Goal: Task Accomplishment & Management: Manage account settings

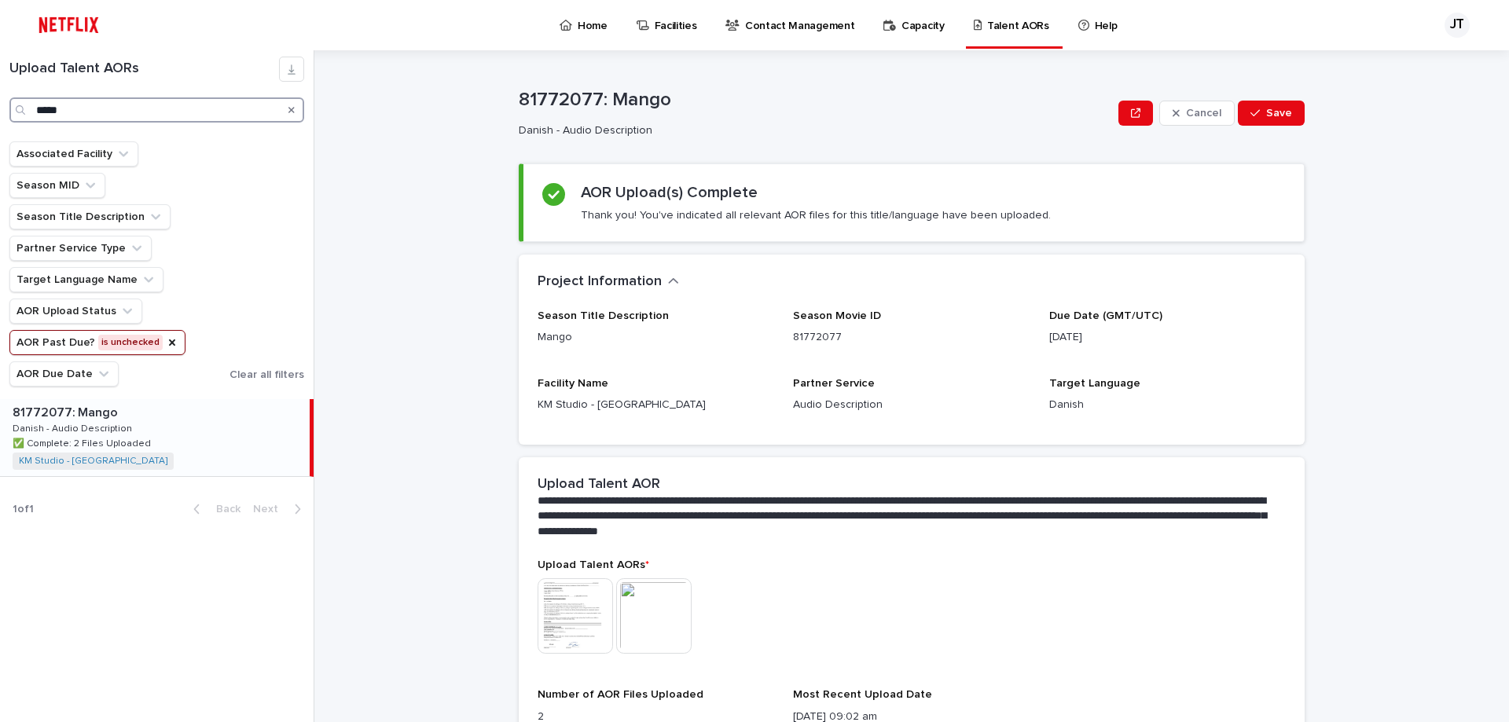
drag, startPoint x: 105, startPoint y: 112, endPoint x: -90, endPoint y: 81, distance: 196.6
click at [0, 81] on html "Home Facilities Contact Management Capacity Talent AORs Help JT Loading... Savi…" at bounding box center [754, 361] width 1509 height 722
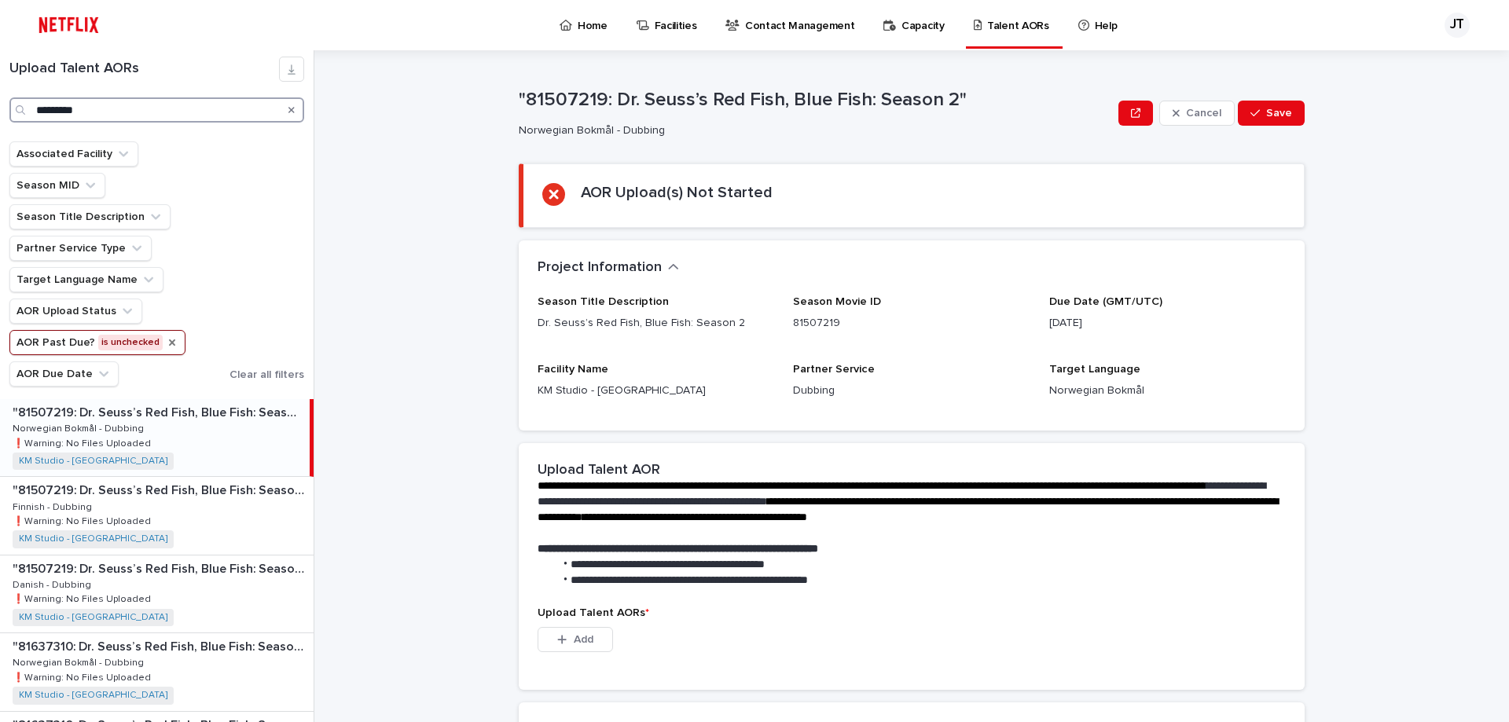
type input "*********"
click at [169, 342] on icon "AOR Past Due?" at bounding box center [172, 342] width 6 height 6
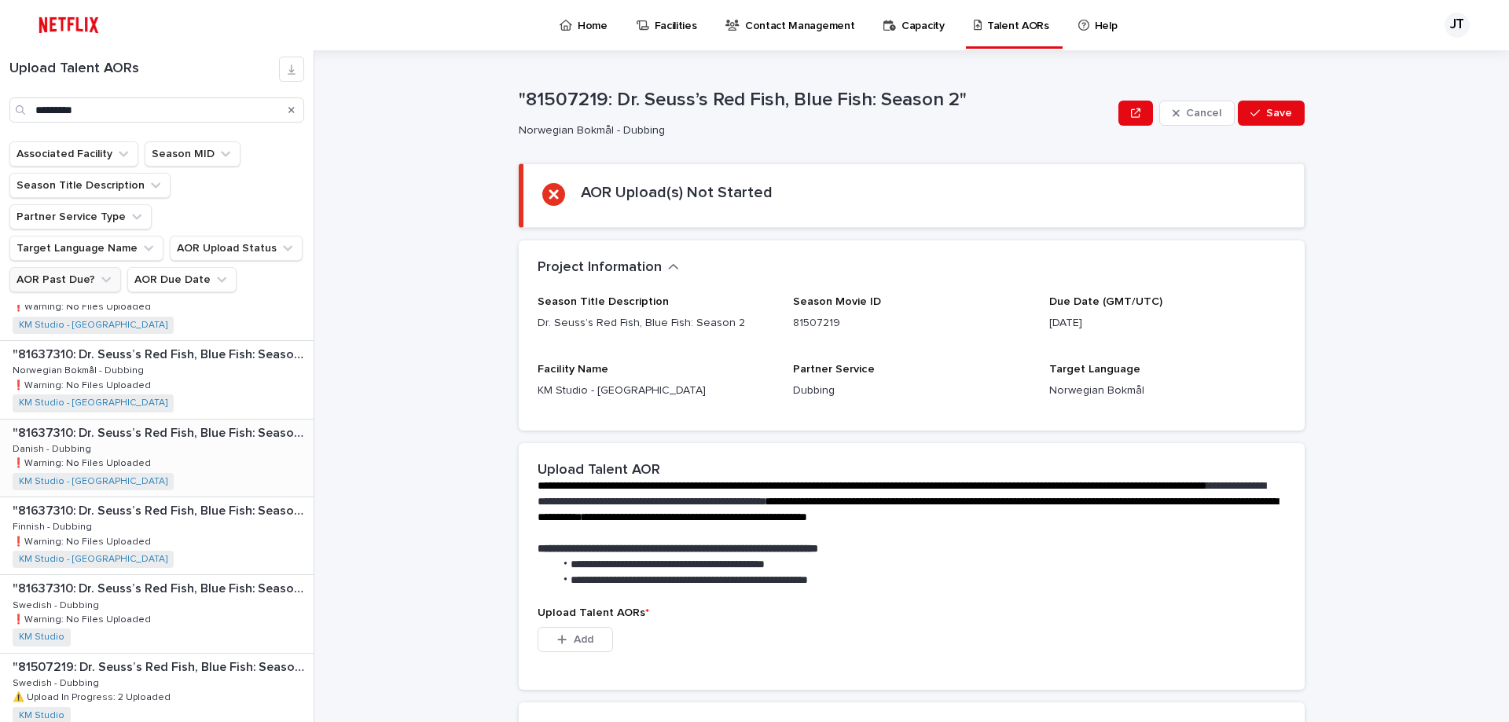
scroll to position [236, 0]
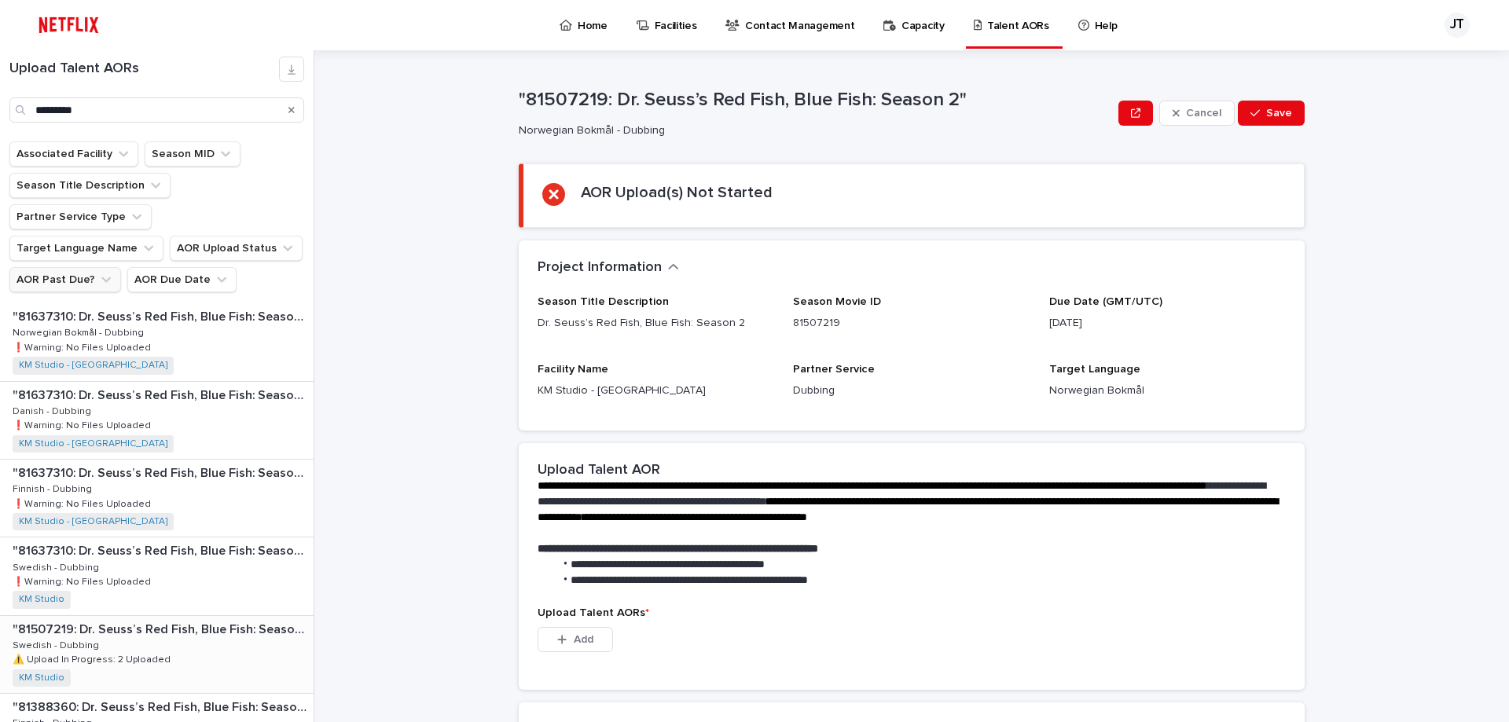
click at [118, 619] on p ""81507219: Dr. Seuss’s Red Fish, Blue Fish: Season 2"" at bounding box center [162, 628] width 298 height 18
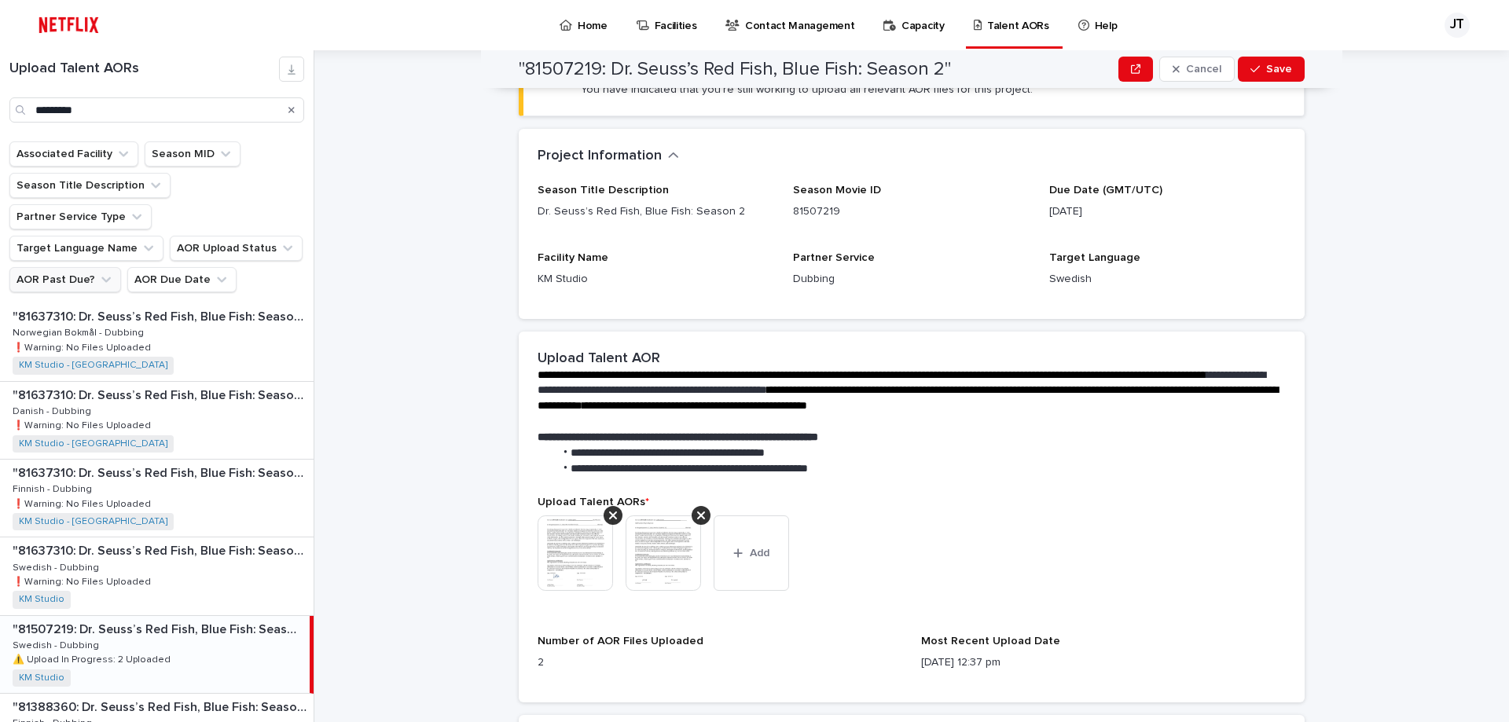
scroll to position [123, 0]
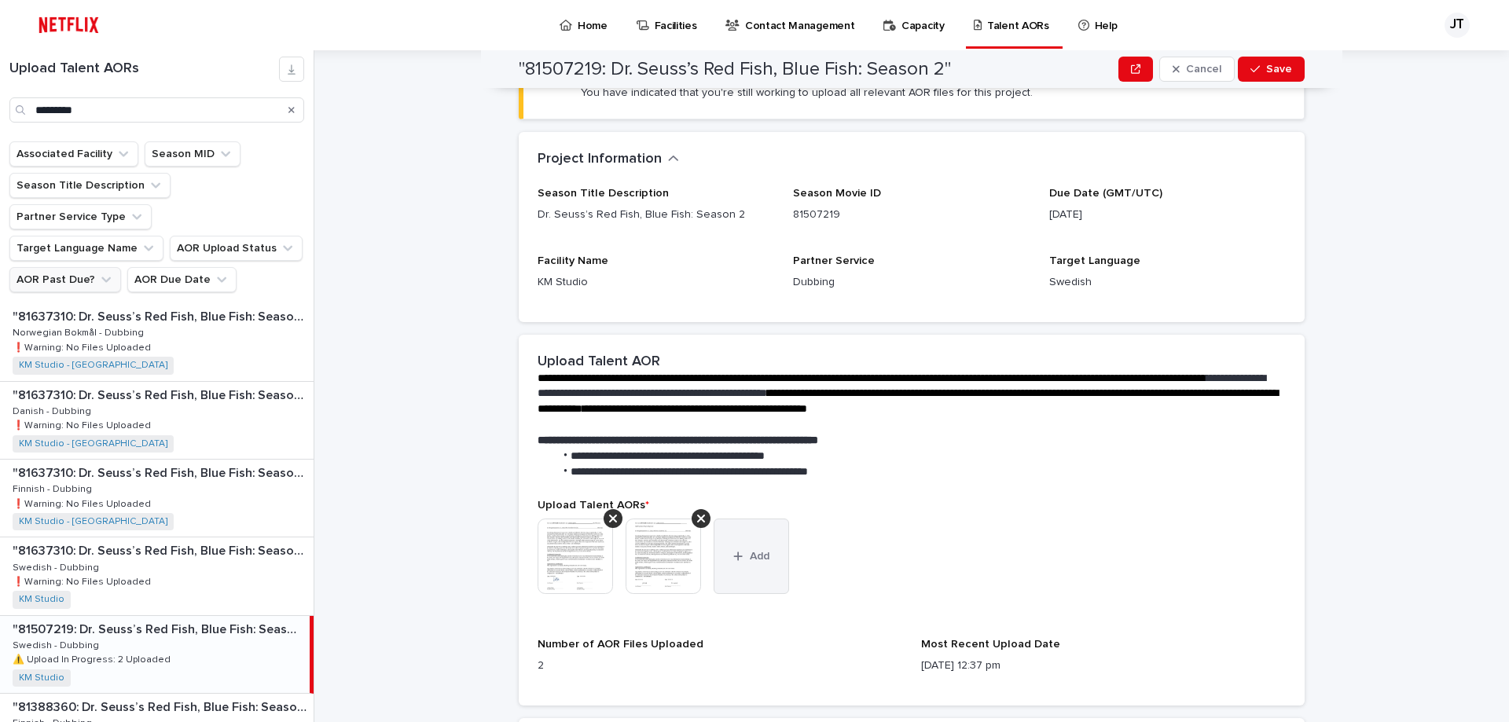
click at [750, 559] on span "Add" at bounding box center [760, 556] width 20 height 11
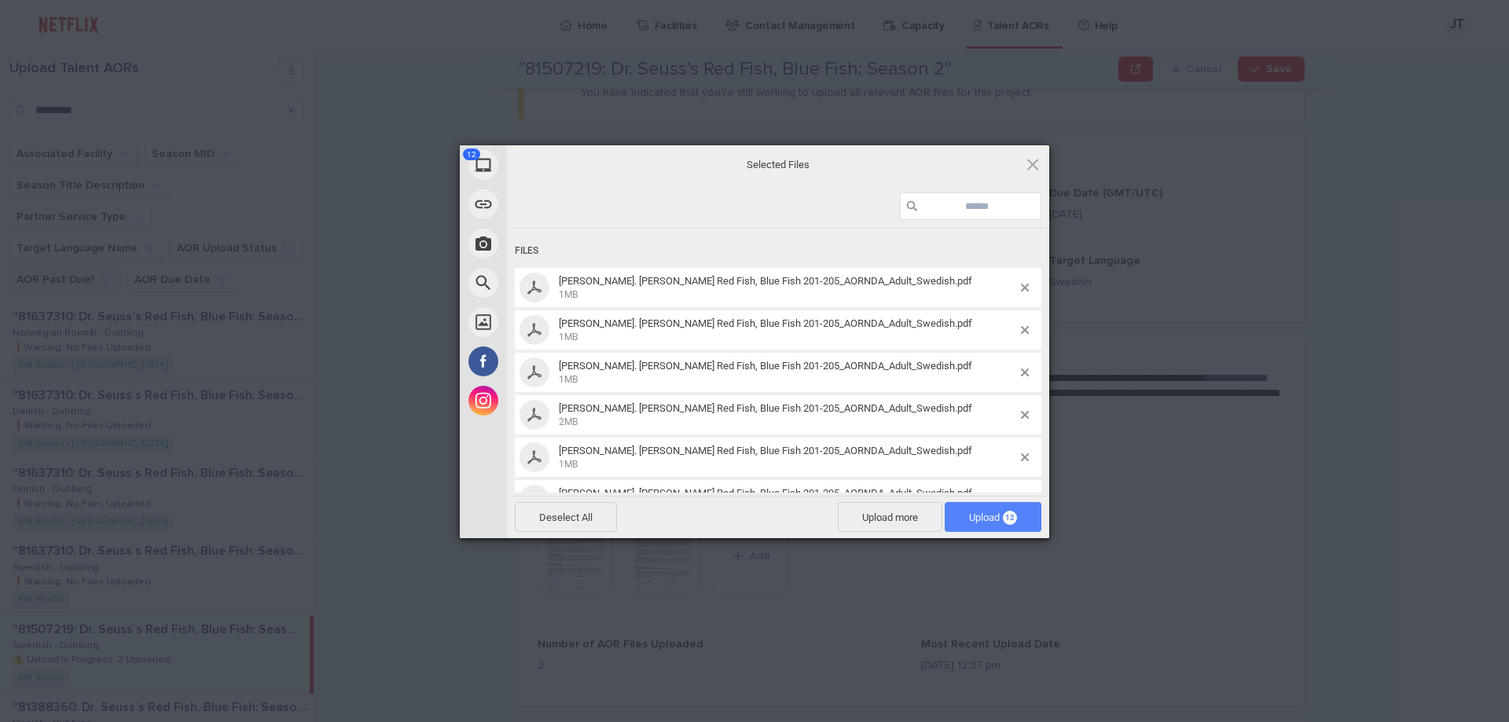
click at [996, 521] on span "Upload 12" at bounding box center [993, 518] width 48 height 12
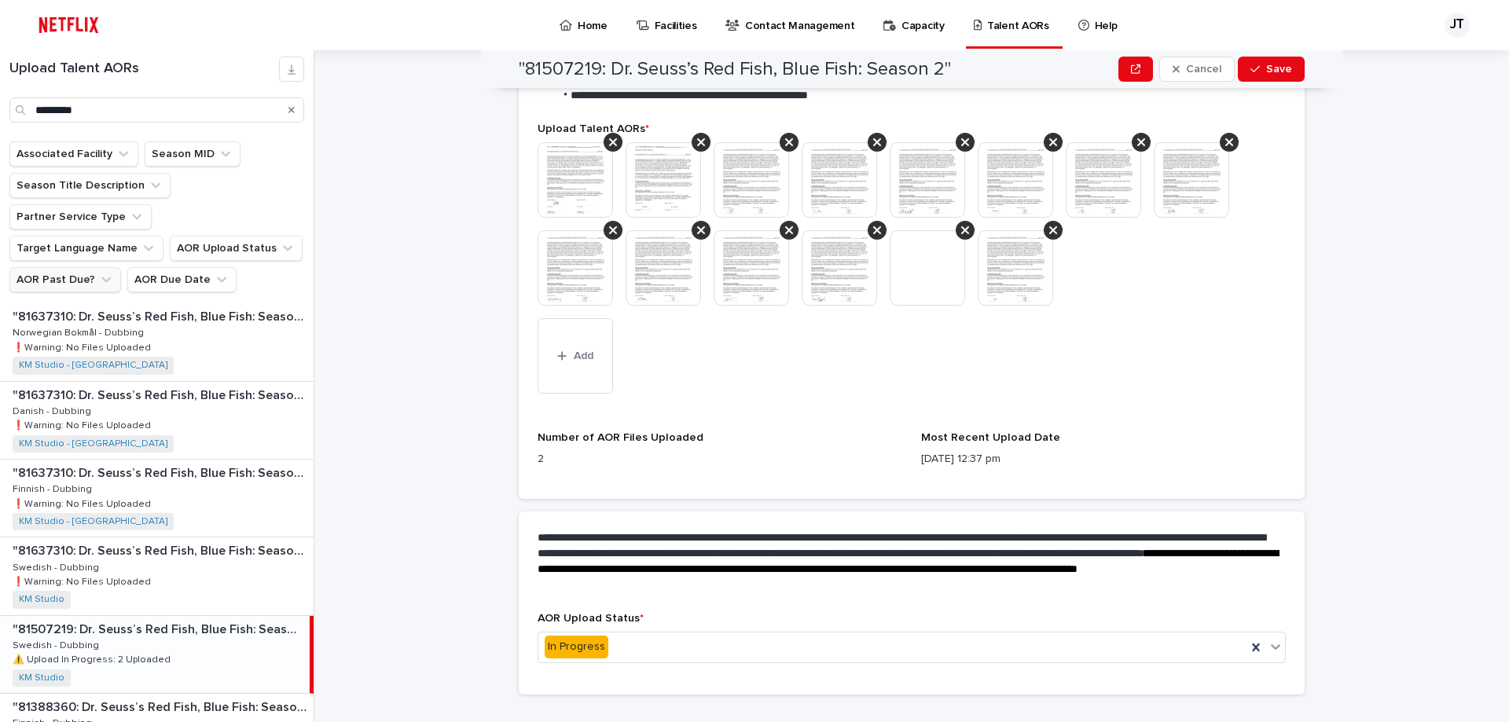
scroll to position [528, 0]
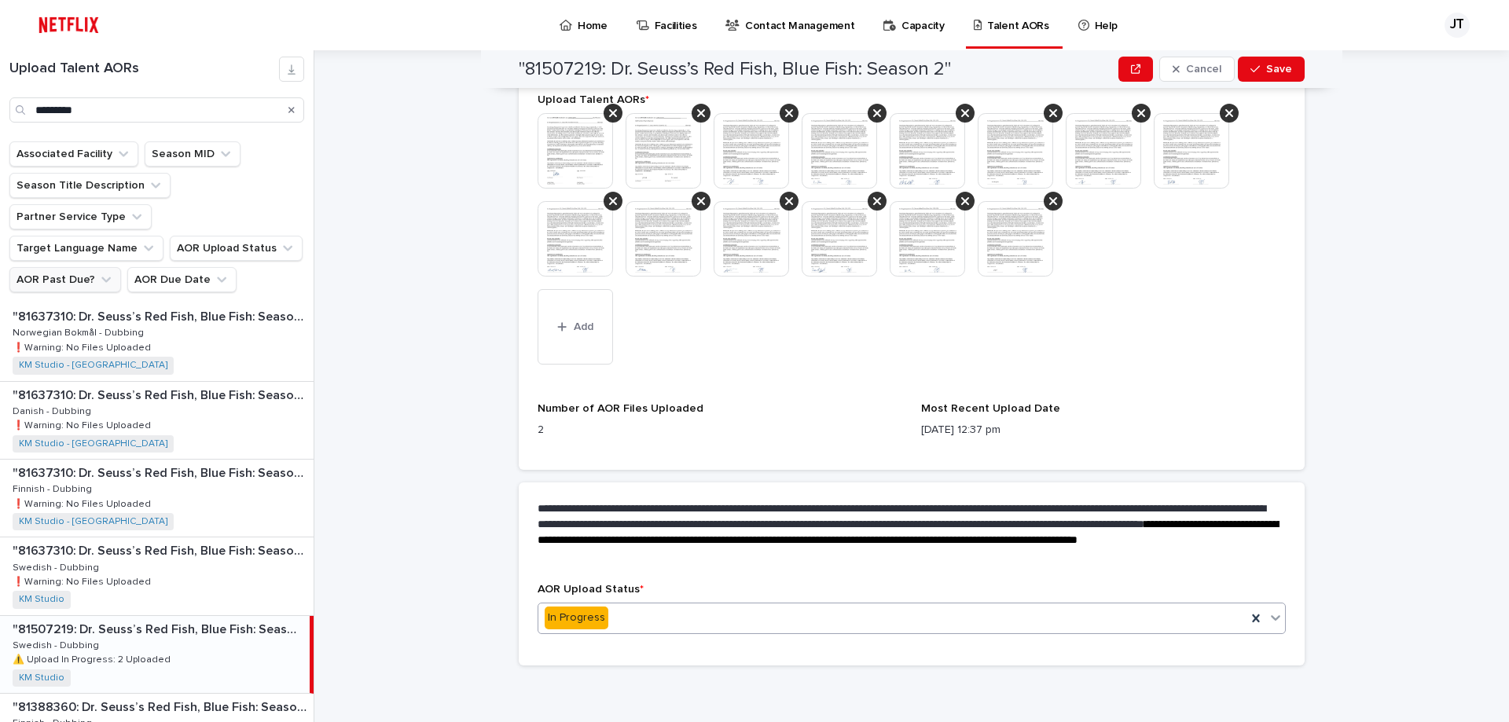
click at [1271, 617] on icon at bounding box center [1275, 618] width 9 height 6
click at [1282, 61] on button "Save" at bounding box center [1271, 69] width 67 height 25
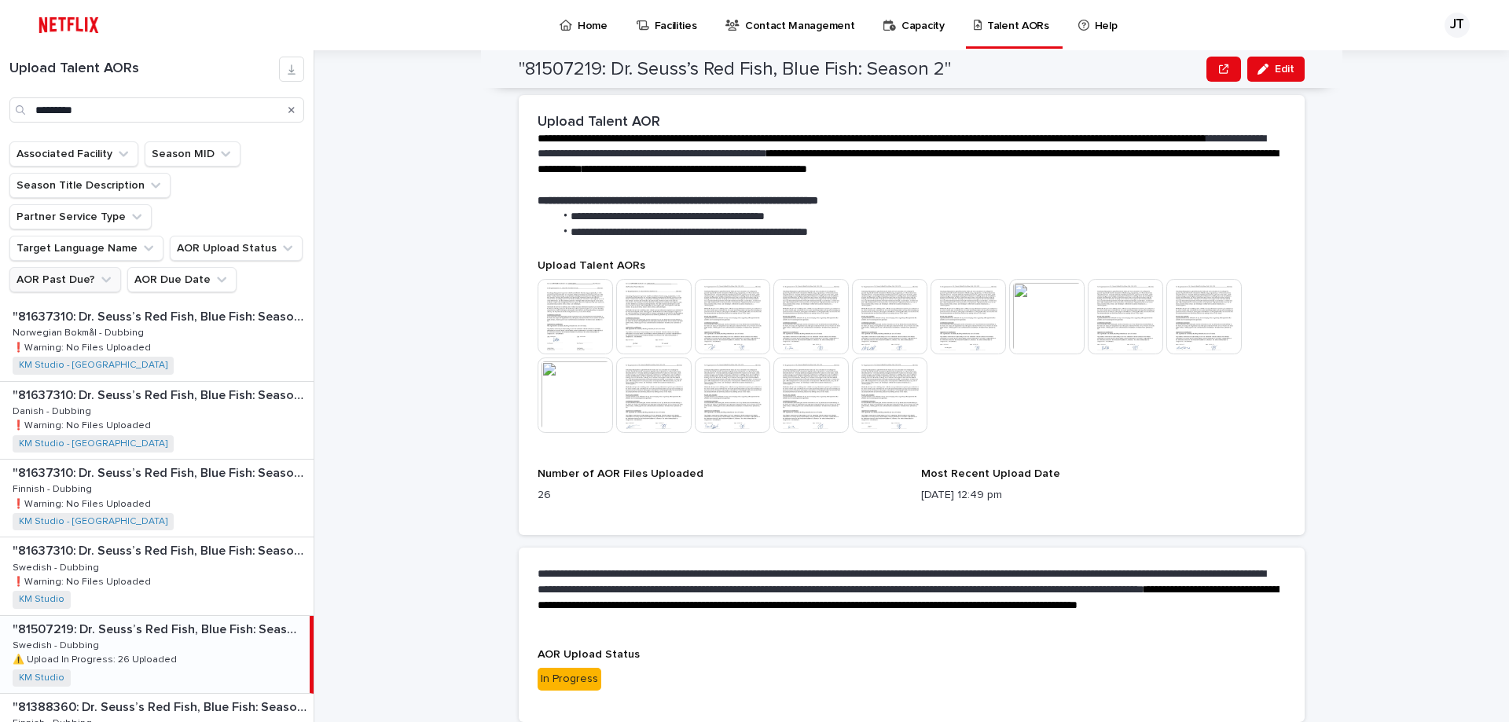
scroll to position [419, 0]
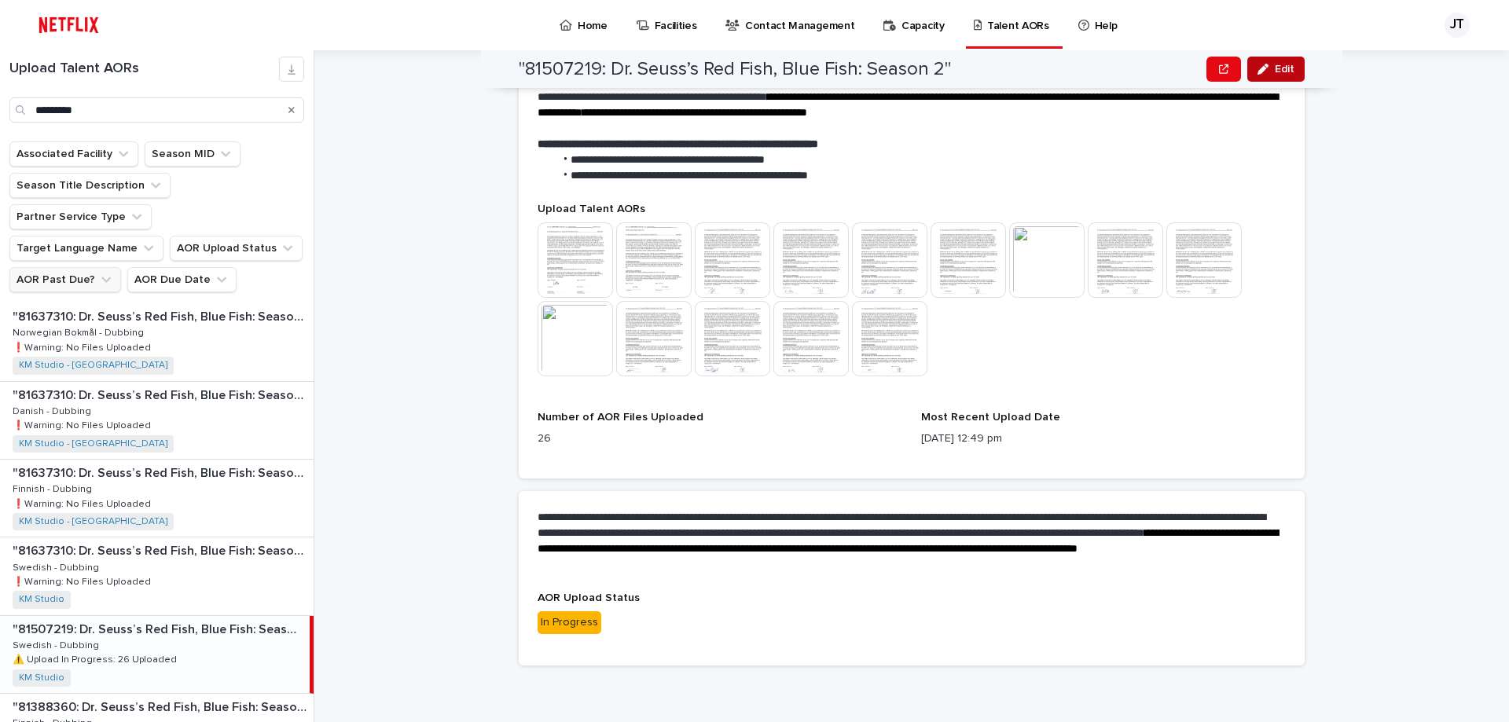
click at [1278, 68] on span "Edit" at bounding box center [1284, 69] width 20 height 11
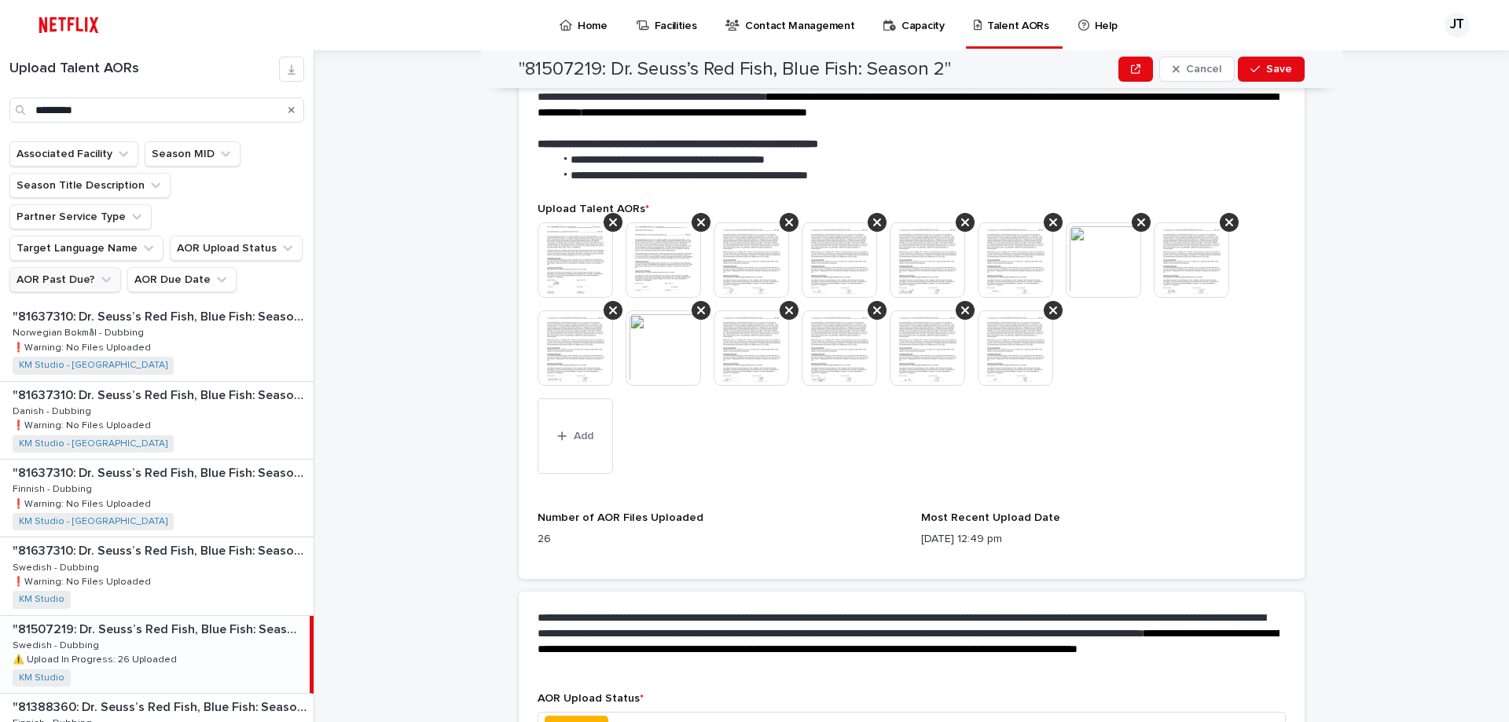
scroll to position [460, 0]
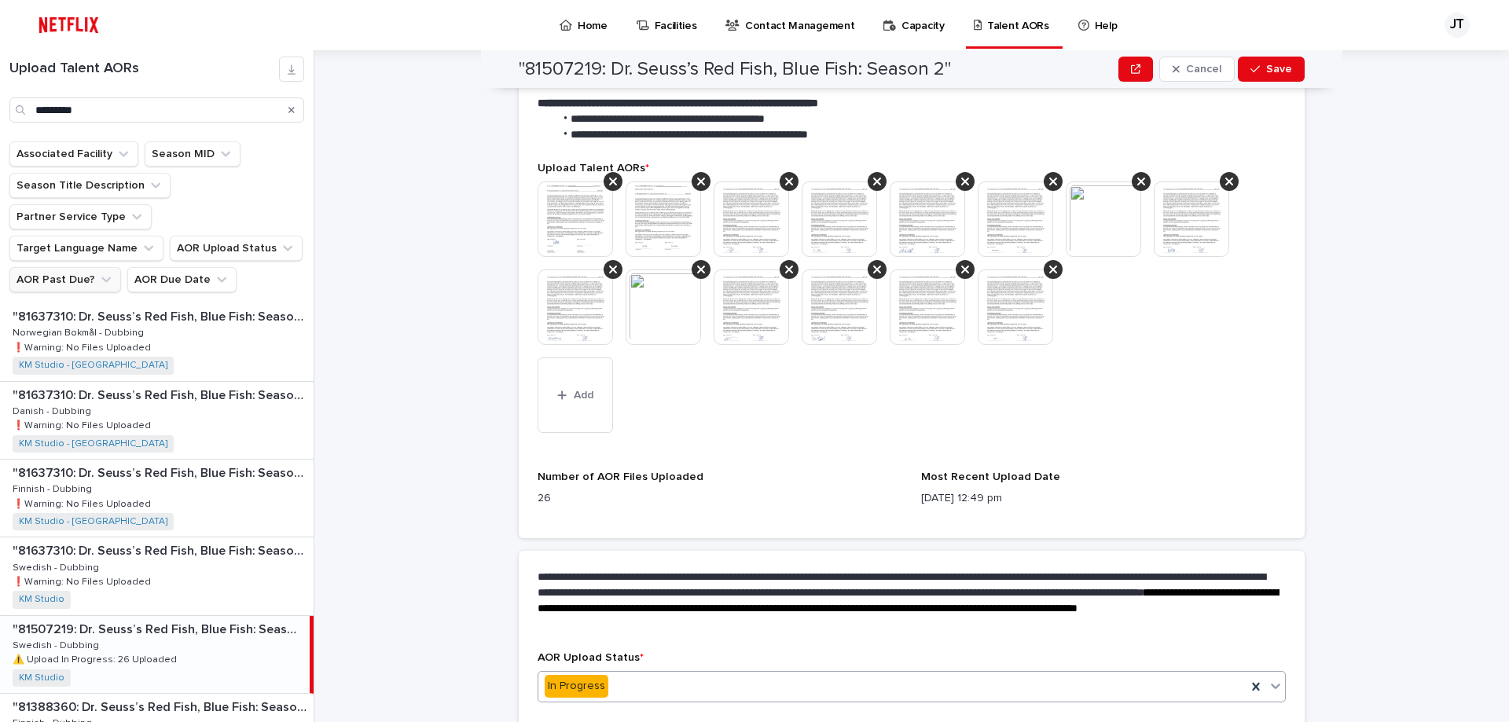
click at [1267, 684] on icon at bounding box center [1275, 686] width 16 height 16
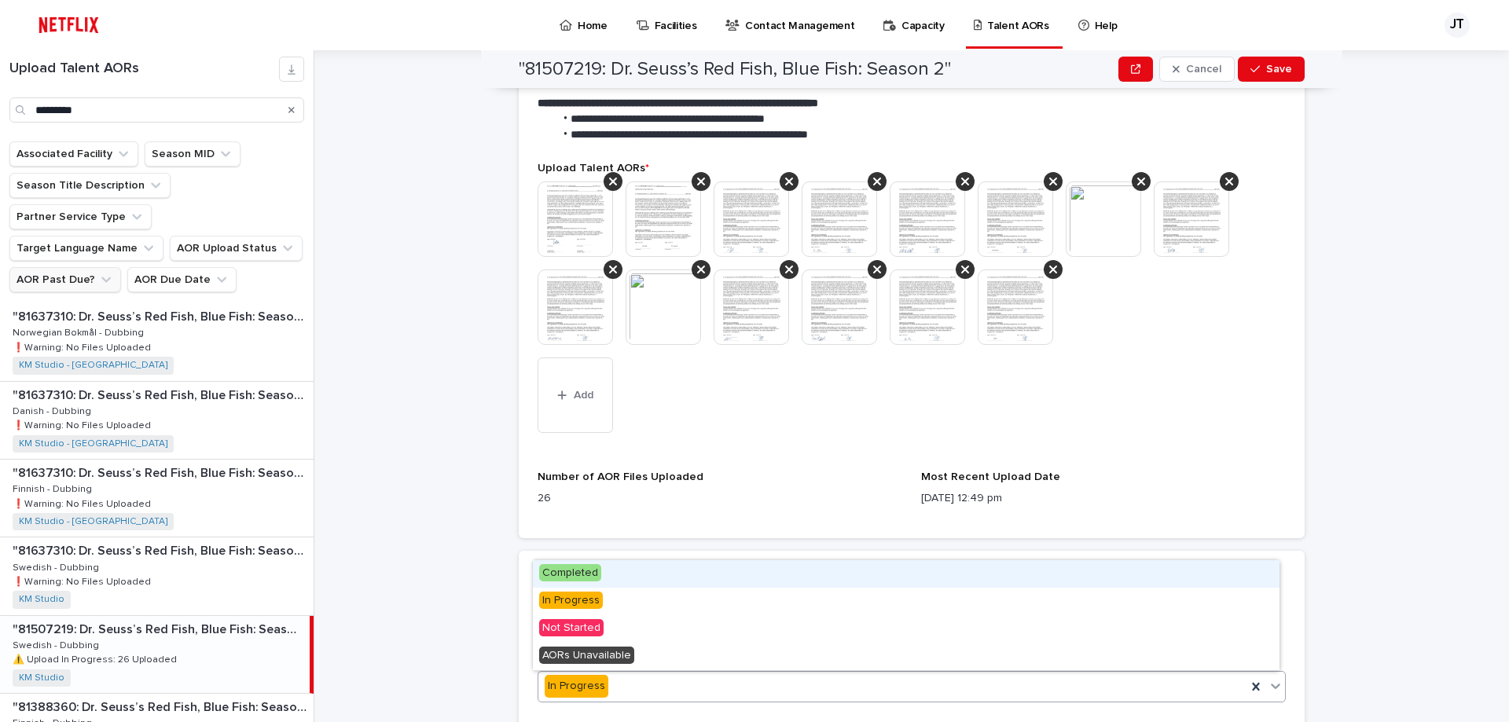
click at [581, 556] on div "**********" at bounding box center [912, 601] width 786 height 101
click at [1274, 689] on icon at bounding box center [1275, 686] width 16 height 16
click at [649, 577] on div "Completed" at bounding box center [906, 574] width 746 height 28
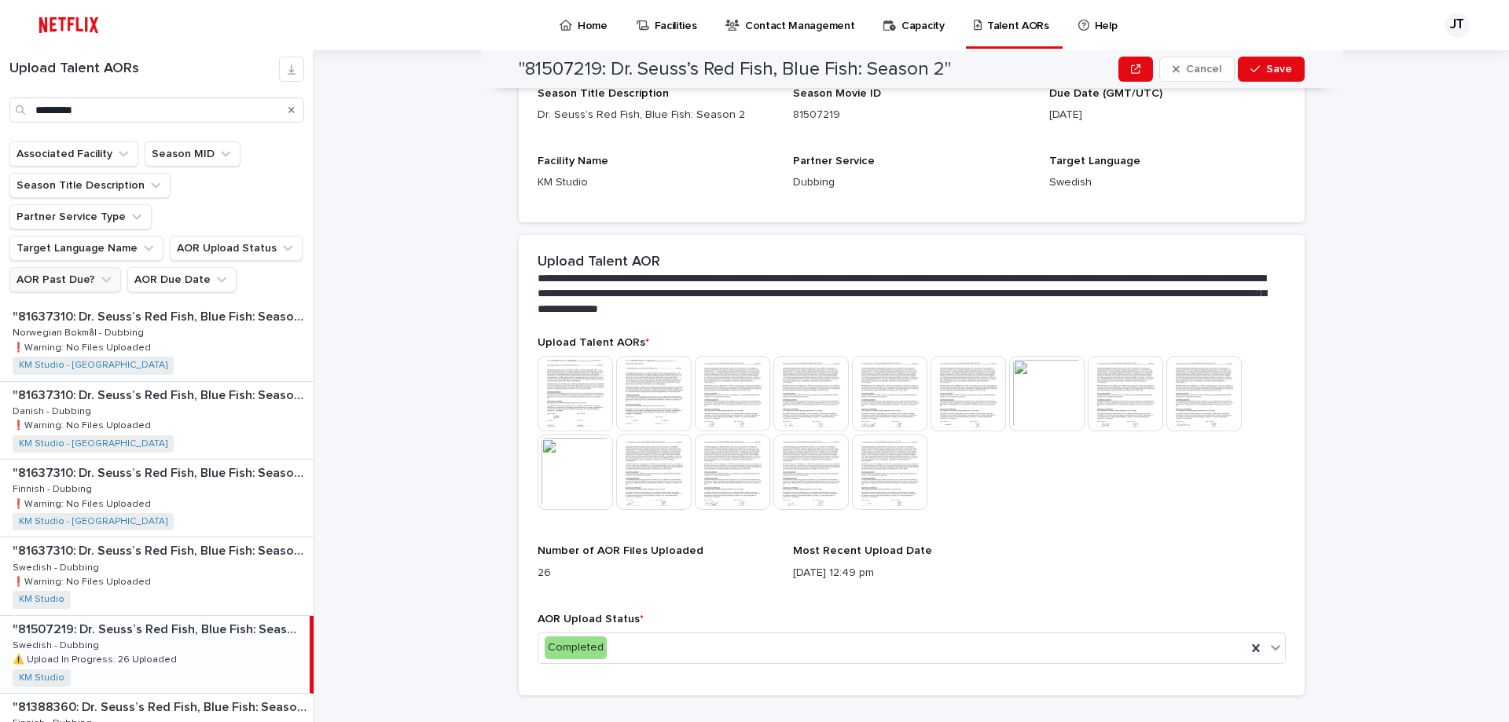
scroll to position [174, 0]
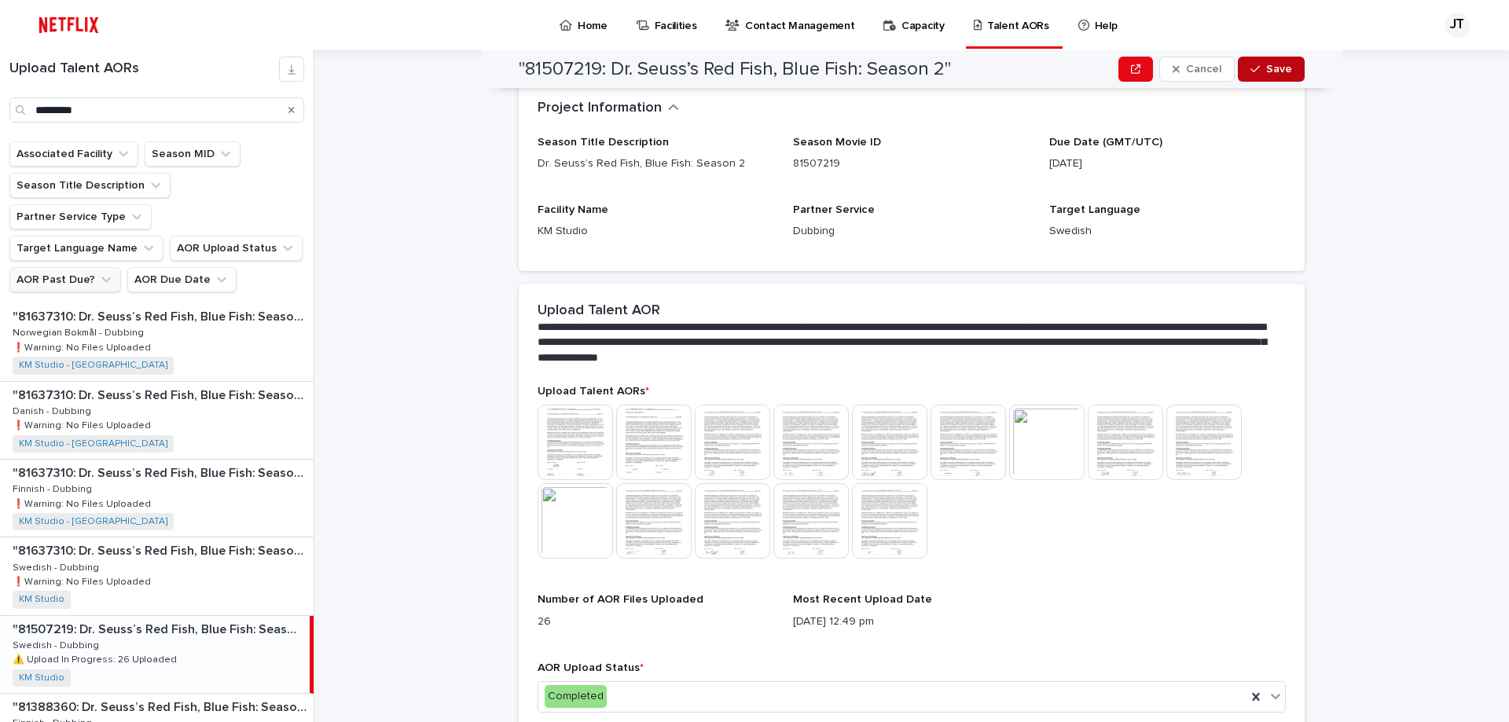
click at [1266, 68] on span "Save" at bounding box center [1279, 69] width 26 height 11
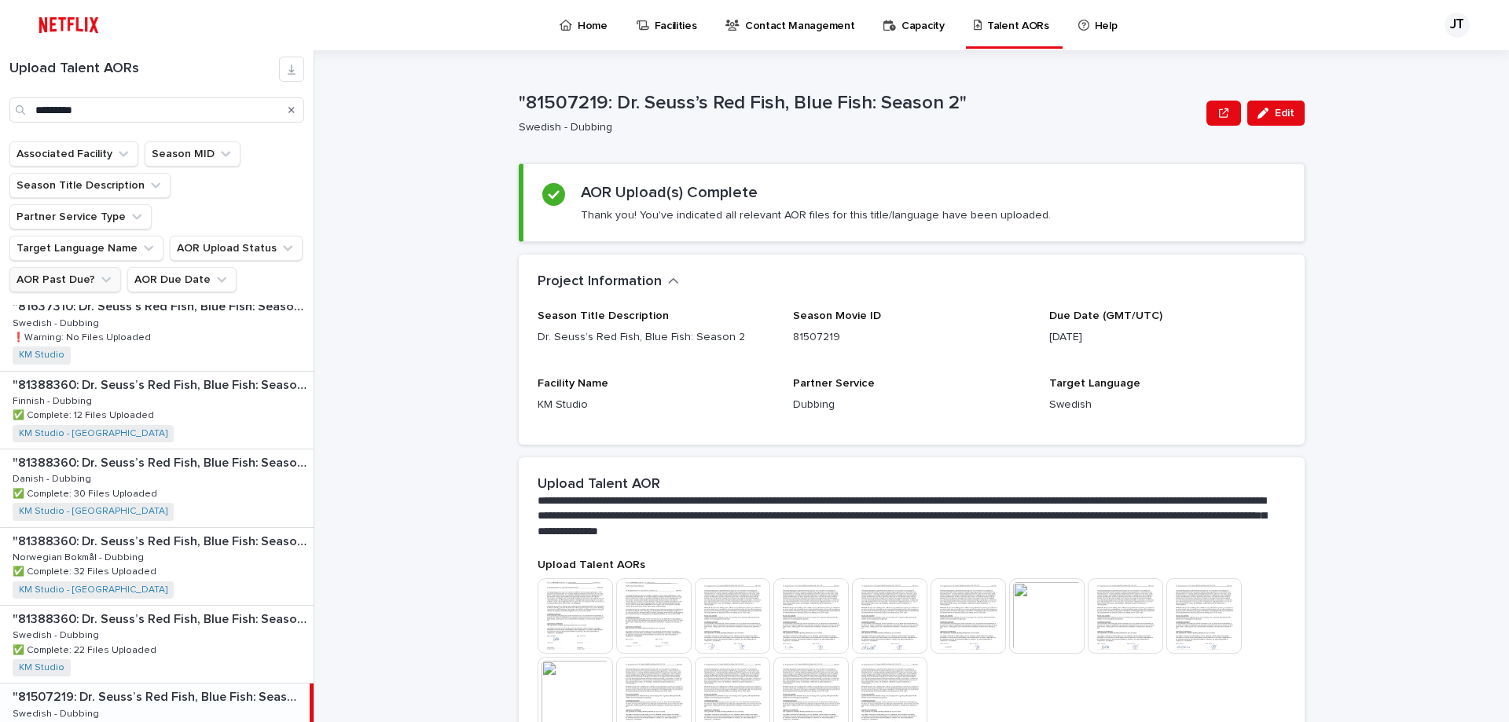
scroll to position [305, 0]
